Goal: Find specific page/section: Find specific page/section

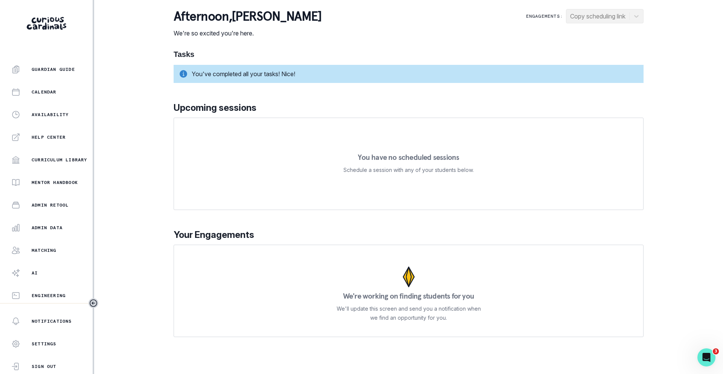
scroll to position [61, 0]
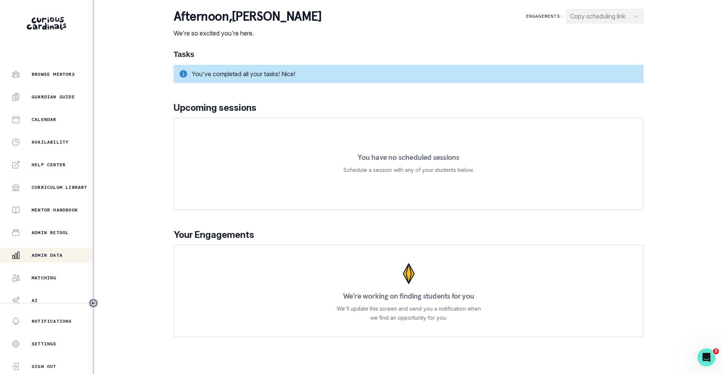
click at [46, 251] on div "Admin Data" at bounding box center [51, 254] width 81 height 9
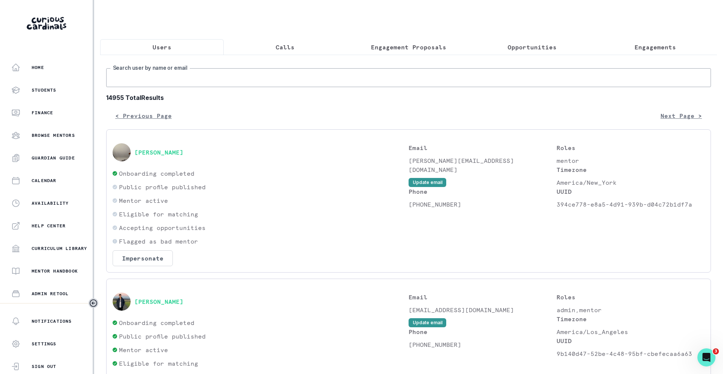
click at [225, 81] on input "Search user by name or email" at bounding box center [408, 77] width 605 height 19
type input "[PERSON_NAME]"
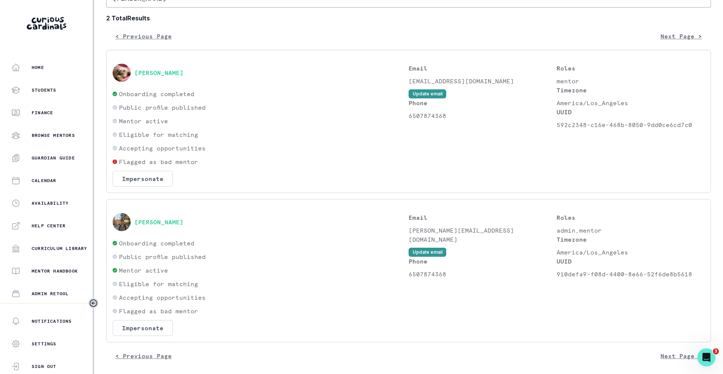
scroll to position [84, 0]
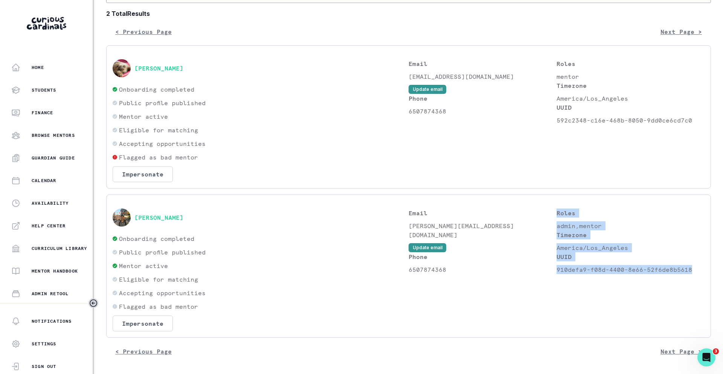
drag, startPoint x: 691, startPoint y: 270, endPoint x: 556, endPoint y: 270, distance: 134.4
click at [557, 270] on p "910defa9-f08d-4400-8e66-52f6de8b5618" at bounding box center [631, 269] width 148 height 9
drag, startPoint x: 558, startPoint y: 270, endPoint x: 691, endPoint y: 270, distance: 132.9
click at [691, 270] on p "910defa9-f08d-4400-8e66-52f6de8b5618" at bounding box center [631, 269] width 148 height 9
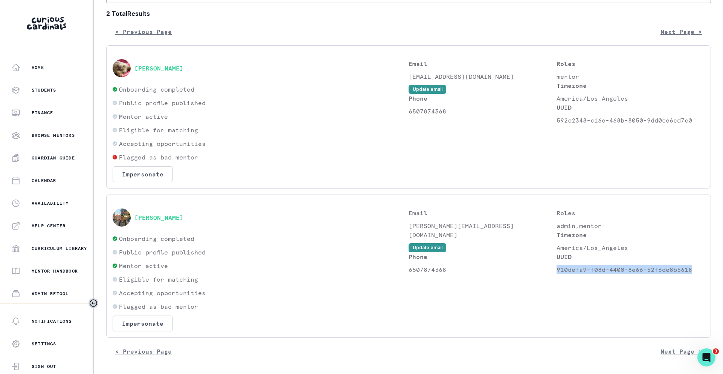
copy p "910defa9-f08d-4400-8e66-52f6de8b5618"
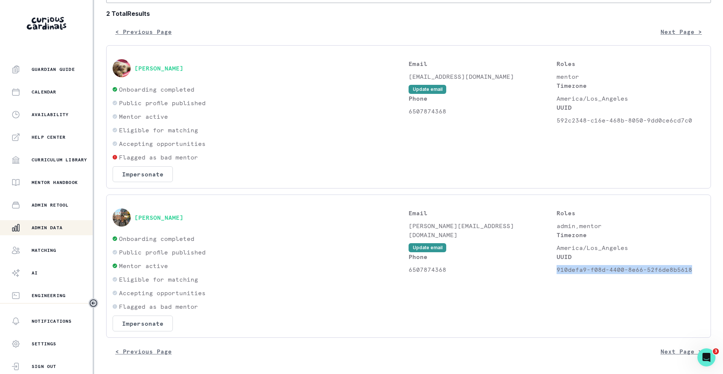
click at [53, 233] on button "Admin Data" at bounding box center [47, 227] width 94 height 15
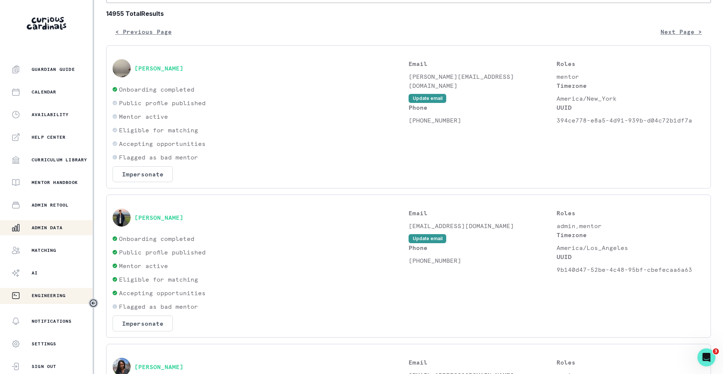
click at [45, 291] on div "Engineering" at bounding box center [51, 295] width 81 height 9
